Goal: Task Accomplishment & Management: Use online tool/utility

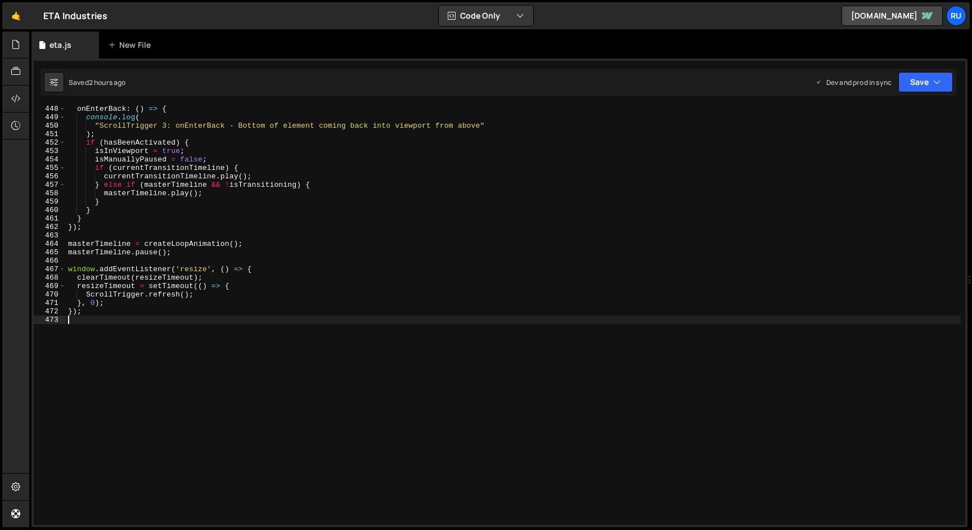
click at [165, 334] on div "onEnterBack : ( ) => { console . log ( "ScrollTrigger 3: onEnterBack - Bottom o…" at bounding box center [513, 323] width 895 height 436
paste textarea "});"
type textarea "});"
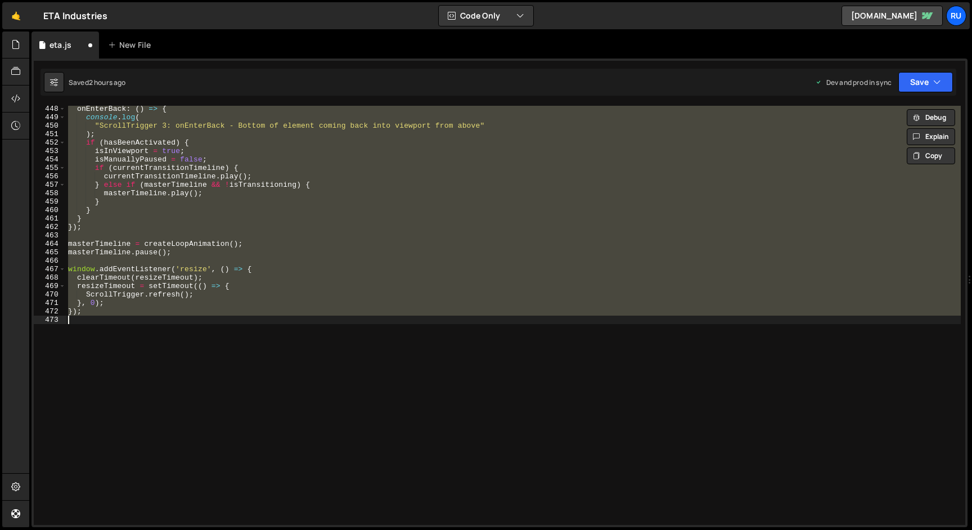
paste textarea
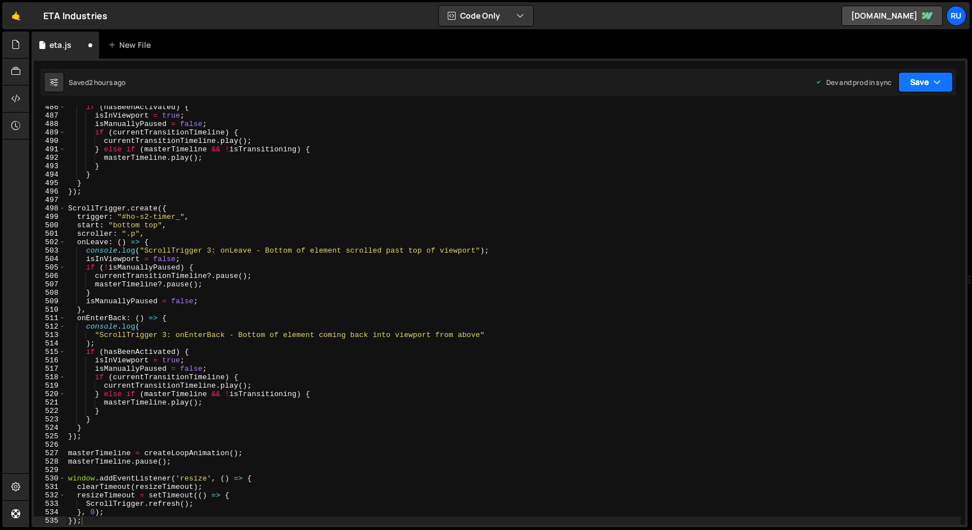
click at [913, 79] on button "Save" at bounding box center [925, 82] width 55 height 20
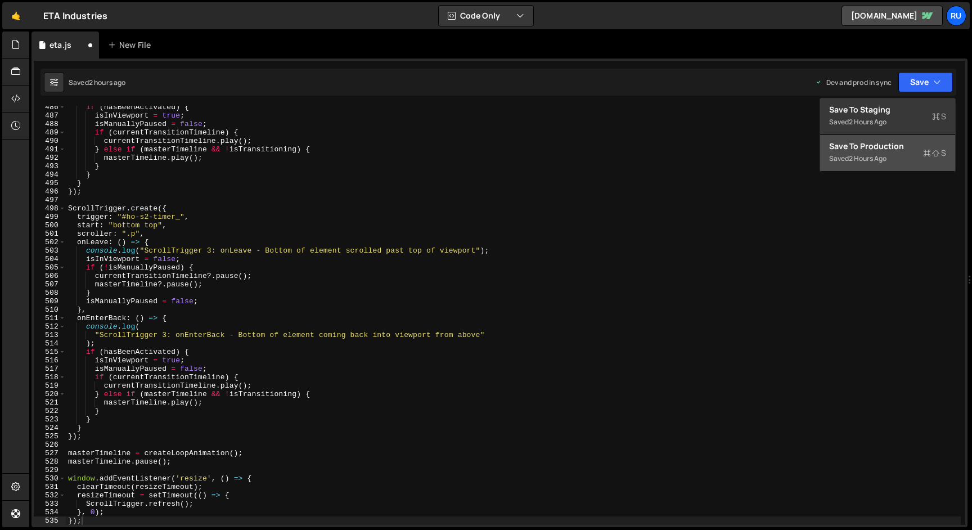
click at [876, 144] on div "Save to Production S" at bounding box center [887, 146] width 117 height 11
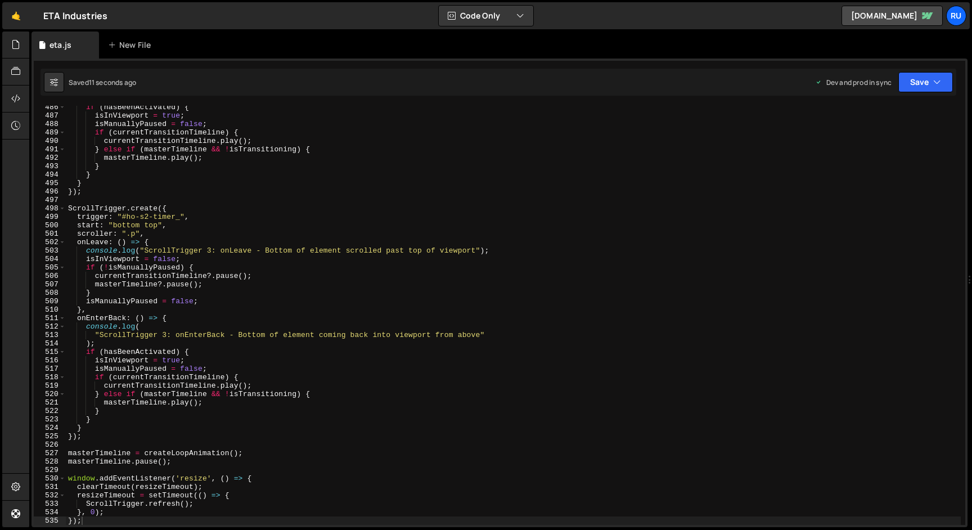
click at [217, 293] on div "if ( hasBeenActivated ) { isInViewport = true ; isManuallyPaused = false ; if (…" at bounding box center [513, 321] width 895 height 436
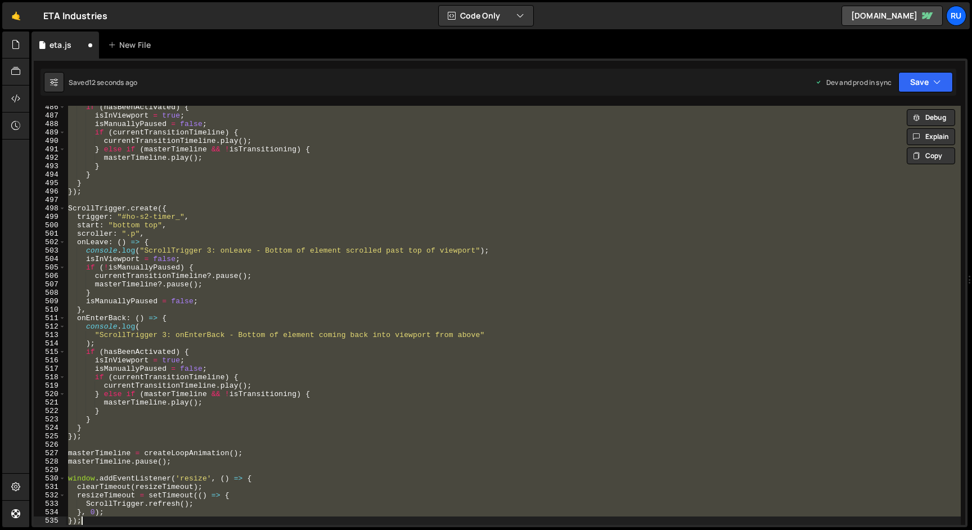
type textarea "});"
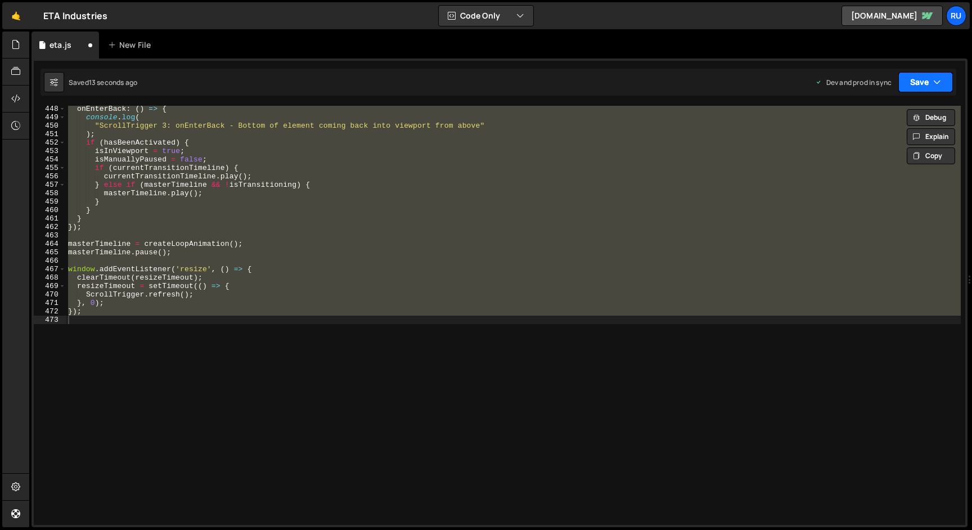
click at [922, 78] on button "Save" at bounding box center [925, 82] width 55 height 20
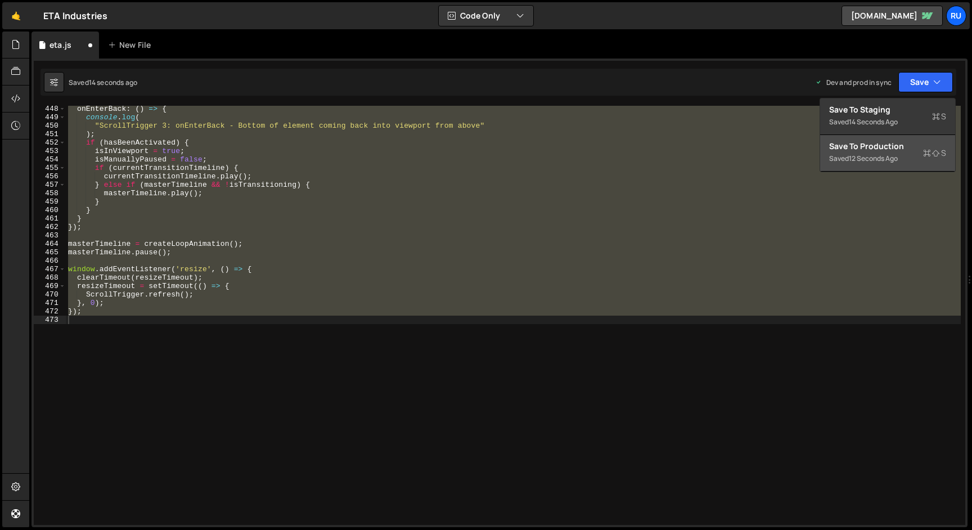
click at [902, 146] on div "Save to Production S" at bounding box center [887, 146] width 117 height 11
